Goal: Information Seeking & Learning: Check status

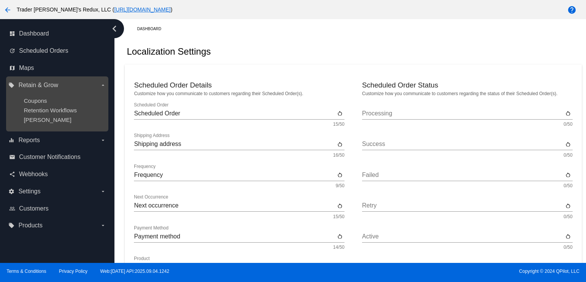
click at [62, 128] on ul "Coupons Retention Workflows [PERSON_NAME]" at bounding box center [56, 110] width 97 height 38
drag, startPoint x: 49, startPoint y: 119, endPoint x: 44, endPoint y: 121, distance: 4.8
click at [48, 120] on div "[PERSON_NAME]" at bounding box center [63, 119] width 79 height 6
click at [32, 123] on span "[PERSON_NAME]" at bounding box center [48, 119] width 48 height 6
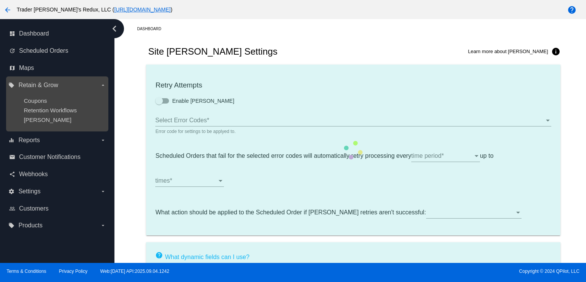
click at [49, 115] on ul "Coupons Retention Workflows [PERSON_NAME]" at bounding box center [56, 110] width 97 height 38
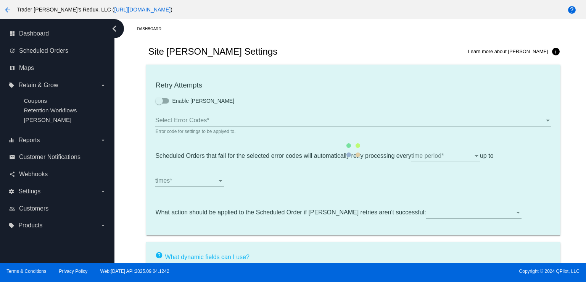
type input "If no changes are made, we will automatically retry processing your {{Scheduled…"
type input "If no changes are made, we will automatically {{DunningAction}} your {{Schedule…"
type input "Your {{ScheduledOrder}} was {{DunningAction}}."
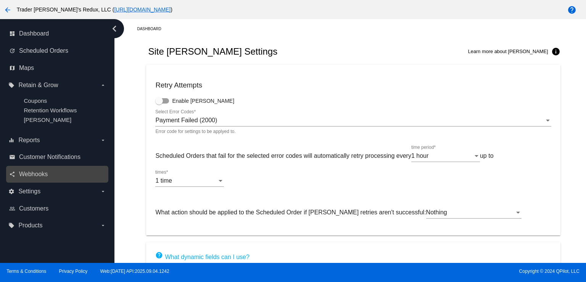
click at [38, 182] on div "share Webhooks" at bounding box center [57, 174] width 102 height 17
click at [37, 177] on span "Webhooks" at bounding box center [33, 174] width 29 height 7
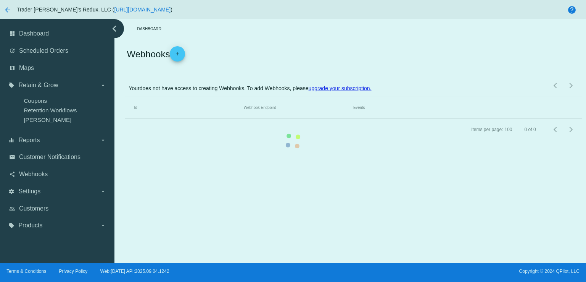
click at [125, 119] on mat-table "Id Webhook Endpoint Events" at bounding box center [353, 108] width 457 height 22
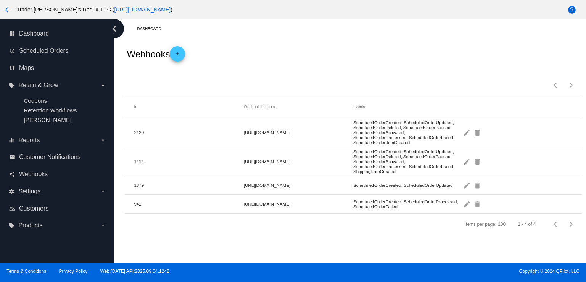
click at [263, 67] on div "Webhooks add" at bounding box center [353, 54] width 457 height 31
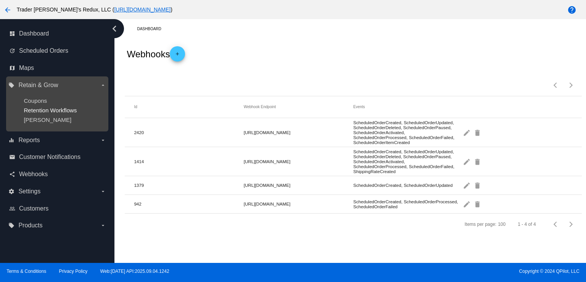
click at [61, 109] on span "Retention Workflows" at bounding box center [50, 110] width 53 height 6
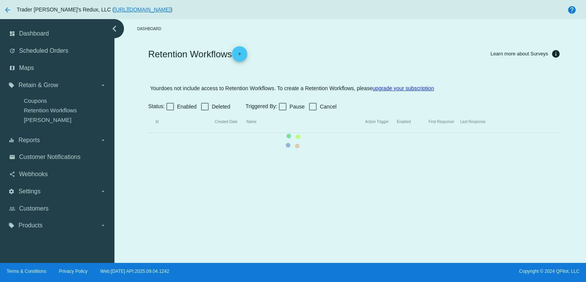
click at [146, 111] on mat-table "Id Created Date Name Action Trigger Enabled First Response Last Response" at bounding box center [353, 122] width 414 height 22
click at [146, 112] on mat-table "Id Created Date Name Action Trigger Enabled First Response Last Response" at bounding box center [353, 122] width 414 height 22
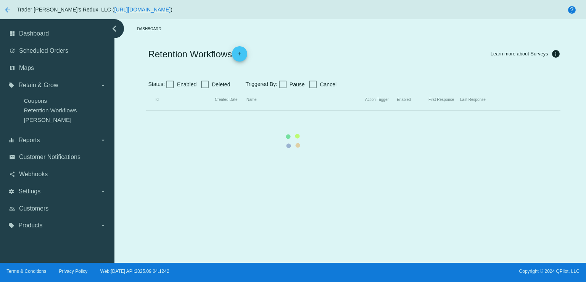
click at [146, 89] on mat-table "Id Created Date Name Action Trigger Enabled First Response Last Response" at bounding box center [353, 100] width 414 height 22
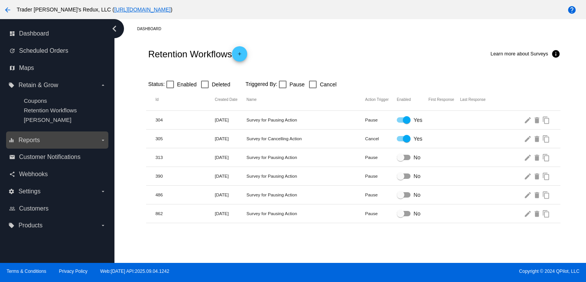
click at [44, 146] on label "equalizer Reports arrow_drop_down" at bounding box center [56, 140] width 97 height 12
click at [0, 0] on input "equalizer Reports arrow_drop_down" at bounding box center [0, 0] width 0 height 0
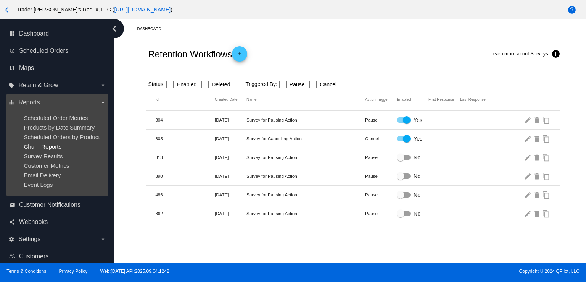
click at [44, 150] on span "Churn Reports" at bounding box center [43, 146] width 38 height 6
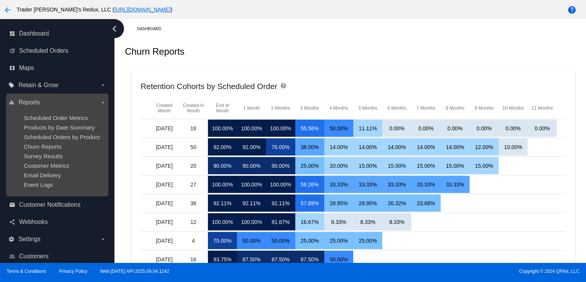
click at [60, 141] on ul "Scheduled Order Metrics Products by Date Summary Scheduled Orders by Product Ch…" at bounding box center [56, 150] width 97 height 85
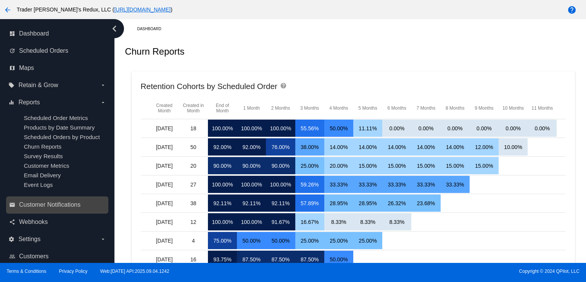
click at [37, 213] on div "email Customer Notifications" at bounding box center [57, 204] width 102 height 17
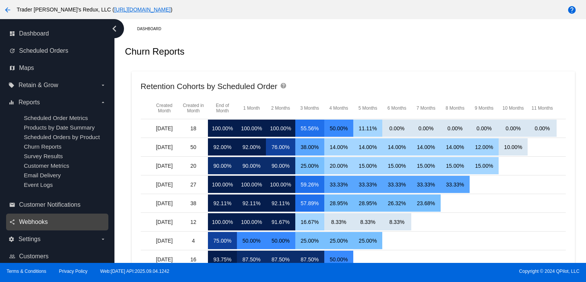
click at [38, 223] on span "Webhooks" at bounding box center [33, 221] width 29 height 7
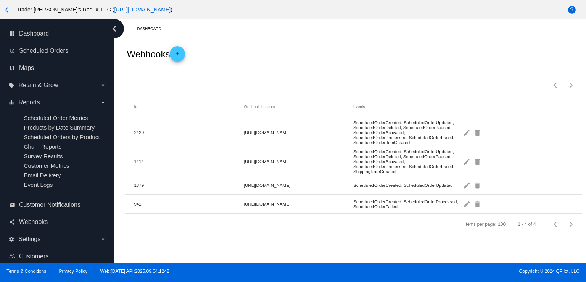
drag, startPoint x: 281, startPoint y: 83, endPoint x: 220, endPoint y: 68, distance: 62.9
click at [281, 82] on div "Items per page: 100 1 - 4 of 4" at bounding box center [353, 82] width 457 height 27
click at [33, 42] on div "update Scheduled Orders" at bounding box center [57, 50] width 102 height 17
click at [31, 48] on span "Scheduled Orders" at bounding box center [43, 50] width 49 height 7
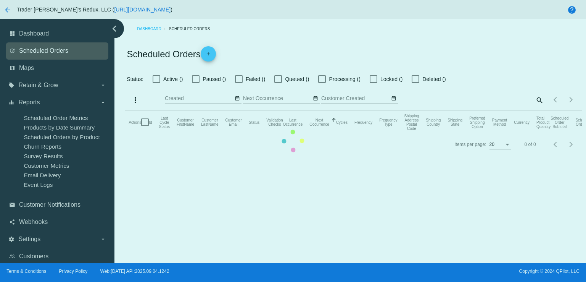
checkbox input "false"
click at [125, 111] on mat-table "Actions Id Last Cycle Status Customer FirstName Customer LastName Customer Emai…" at bounding box center [353, 122] width 457 height 23
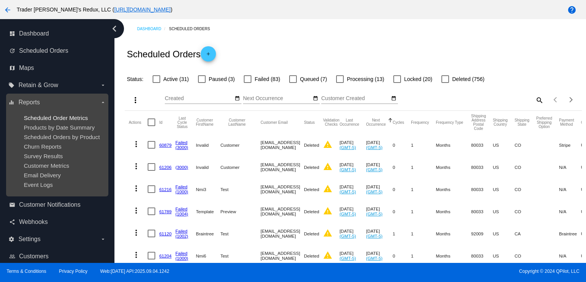
click at [60, 120] on span "Scheduled Order Metrics" at bounding box center [56, 118] width 64 height 6
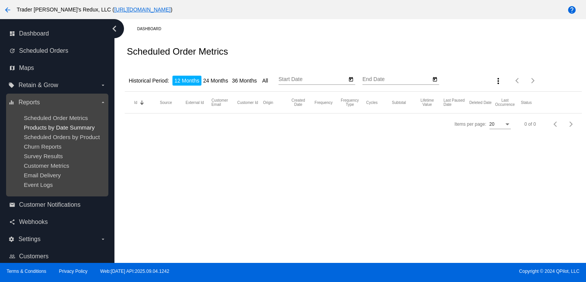
click at [58, 127] on span "Products by Date Summary" at bounding box center [59, 127] width 71 height 6
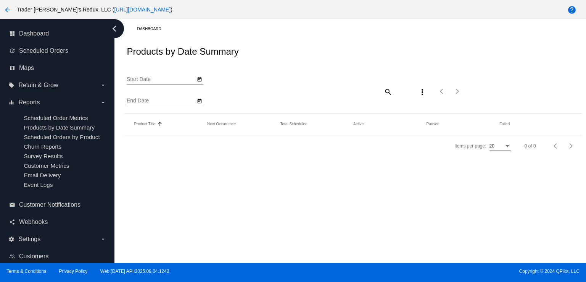
type input "[DATE]"
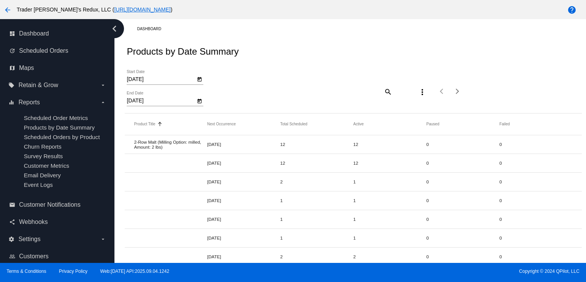
click at [276, 100] on div "[DATE] Start Date [DATE] End Date search more_vert Items per page: 20 1 - 20 of…" at bounding box center [353, 89] width 457 height 48
drag, startPoint x: 216, startPoint y: 101, endPoint x: 184, endPoint y: 281, distance: 183.0
click at [209, 116] on app-dashboard-products-by-date-summary "Products by Date Summary [DATE] Start Date [DATE] End Date search more_vert Ite…" at bounding box center [353, 285] width 457 height 492
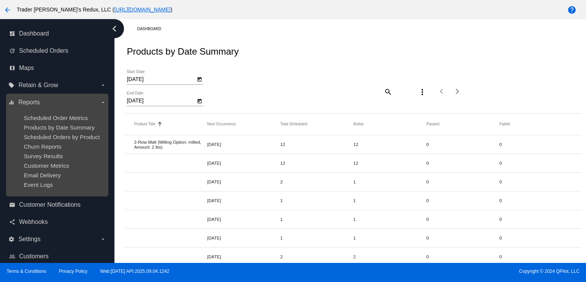
click at [89, 111] on ul "Scheduled Order Metrics Products by Date Summary Scheduled Orders by Product Ch…" at bounding box center [56, 150] width 97 height 85
click at [104, 127] on ul "Scheduled Order Metrics Products by Date Summary Scheduled Orders by Product Ch…" at bounding box center [56, 150] width 97 height 85
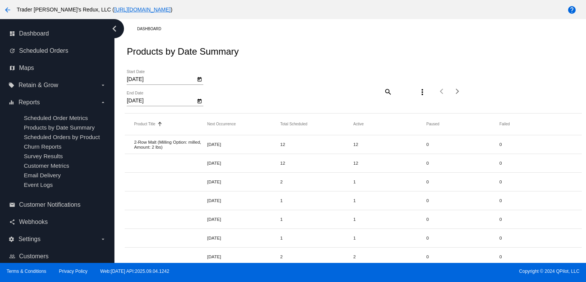
click at [289, 50] on div "Products by Date Summary" at bounding box center [353, 52] width 457 height 26
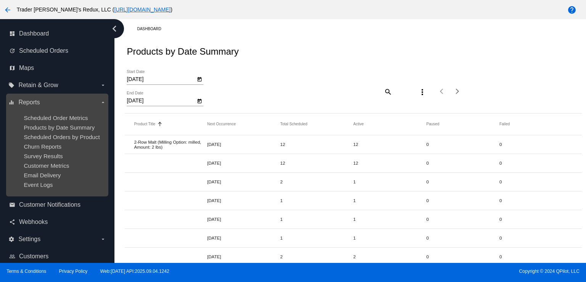
click at [40, 133] on ul "Scheduled Order Metrics Products by Date Summary Scheduled Orders by Product Ch…" at bounding box center [56, 150] width 97 height 85
click at [59, 139] on span "Scheduled Orders by Product" at bounding box center [62, 137] width 76 height 6
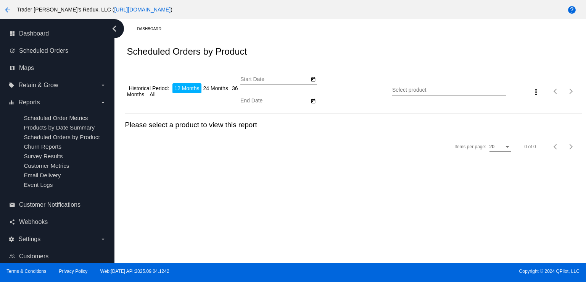
type input "[DATE]"
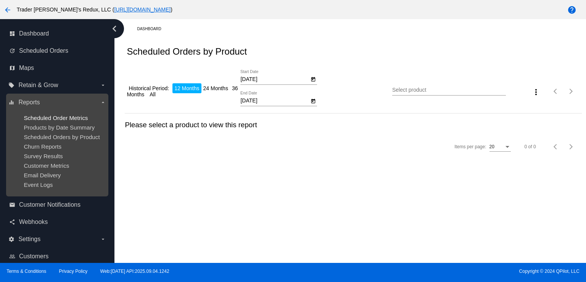
click at [49, 119] on span "Scheduled Order Metrics" at bounding box center [56, 118] width 64 height 6
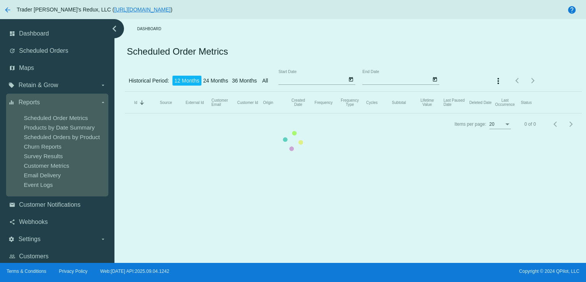
type input "[DATE]"
